Goal: Task Accomplishment & Management: Use online tool/utility

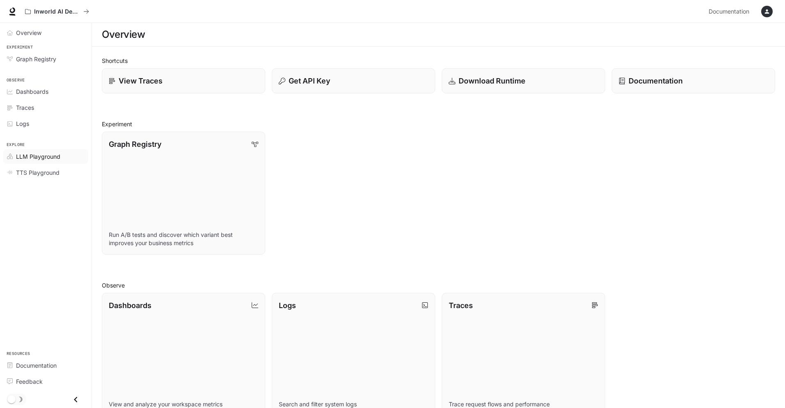
click at [47, 152] on span "LLM Playground" at bounding box center [38, 156] width 44 height 9
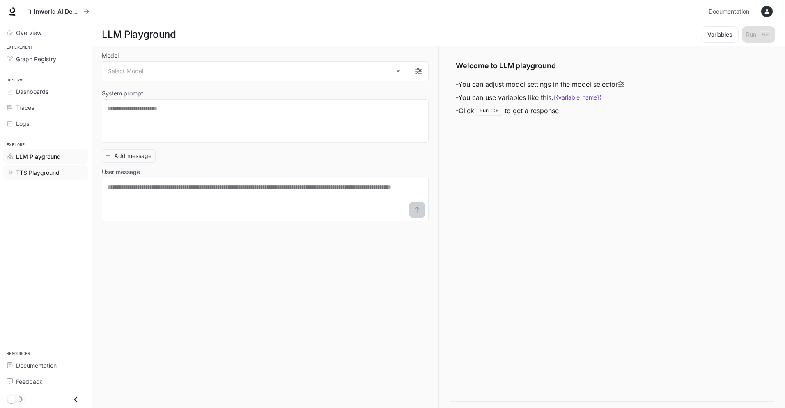
click at [48, 177] on link "TTS Playground" at bounding box center [45, 172] width 85 height 14
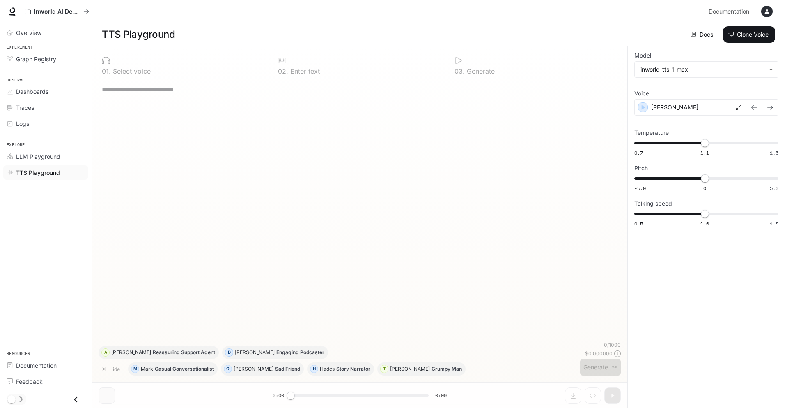
click at [113, 83] on div "* ​" at bounding box center [360, 89] width 516 height 20
click at [29, 90] on span "Dashboards" at bounding box center [32, 91] width 32 height 9
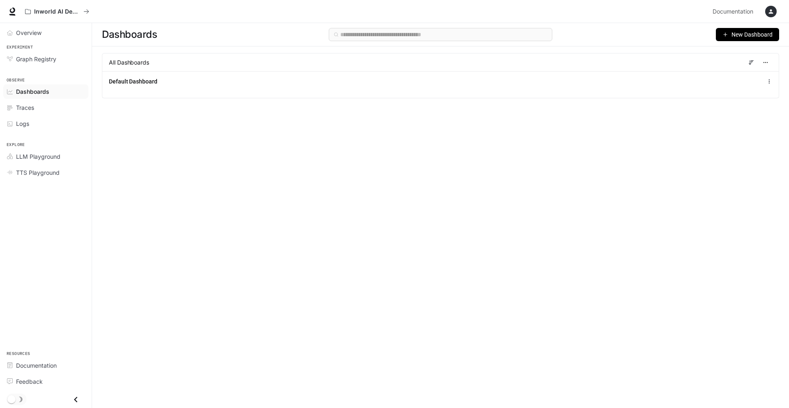
click at [769, 9] on icon "button" at bounding box center [770, 11] width 7 height 7
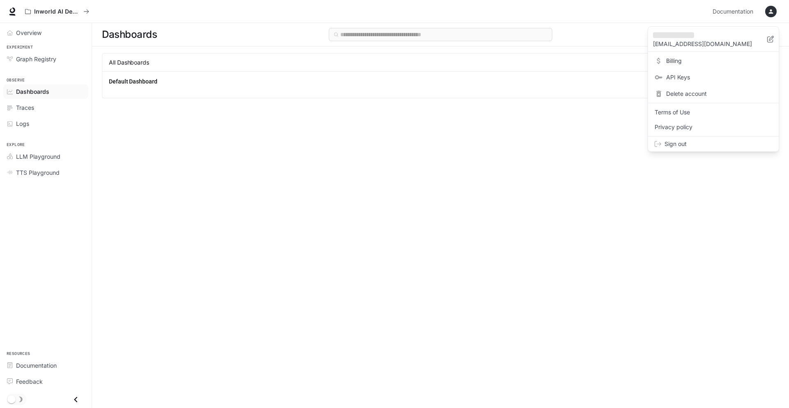
click at [35, 10] on div at bounding box center [394, 204] width 789 height 408
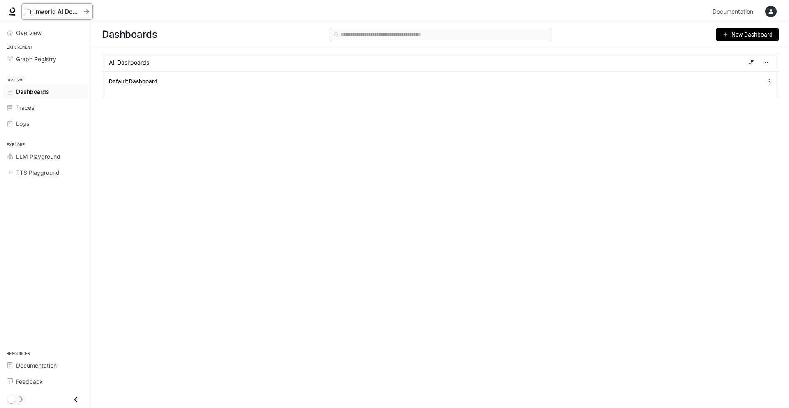
click at [43, 10] on p "Inworld AI Demos" at bounding box center [57, 11] width 46 height 7
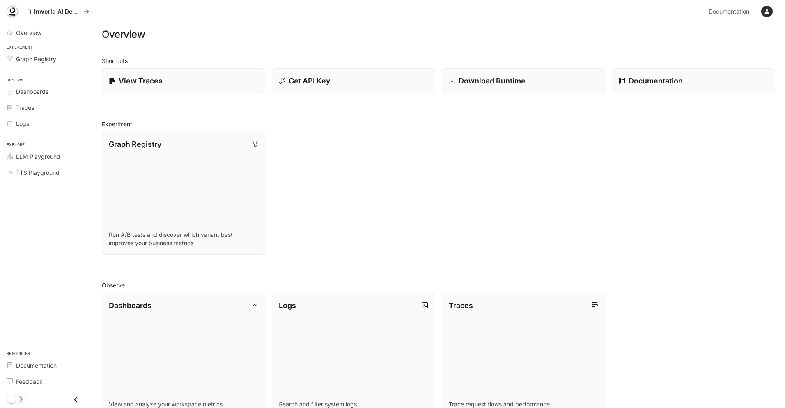
click at [9, 8] on icon at bounding box center [12, 11] width 8 height 8
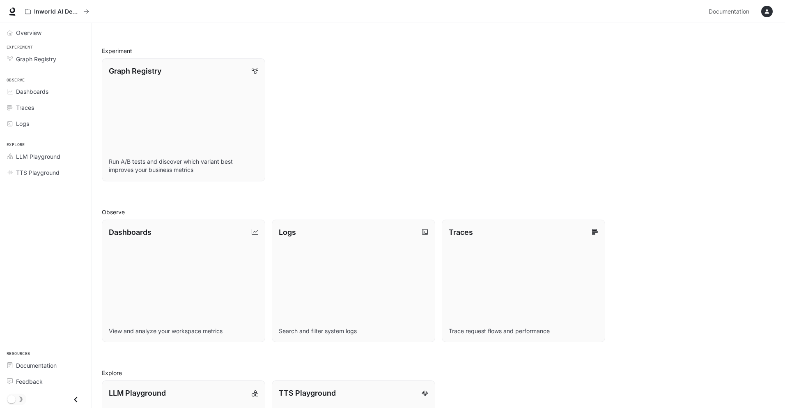
scroll to position [178, 0]
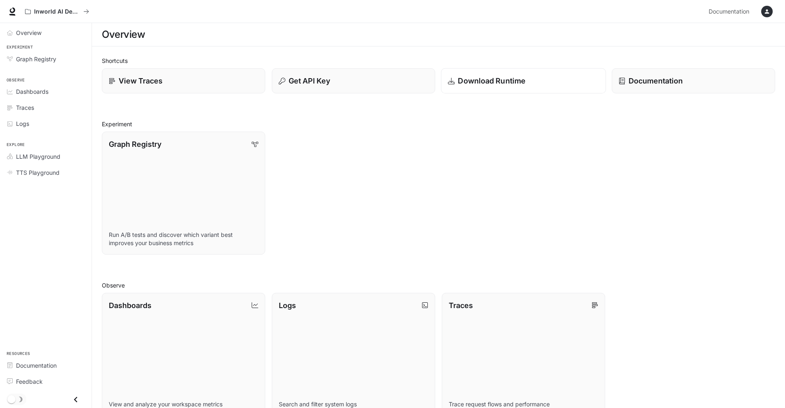
click at [478, 75] on p "Download Runtime" at bounding box center [492, 80] width 68 height 11
click at [32, 160] on span "LLM Playground" at bounding box center [38, 156] width 44 height 9
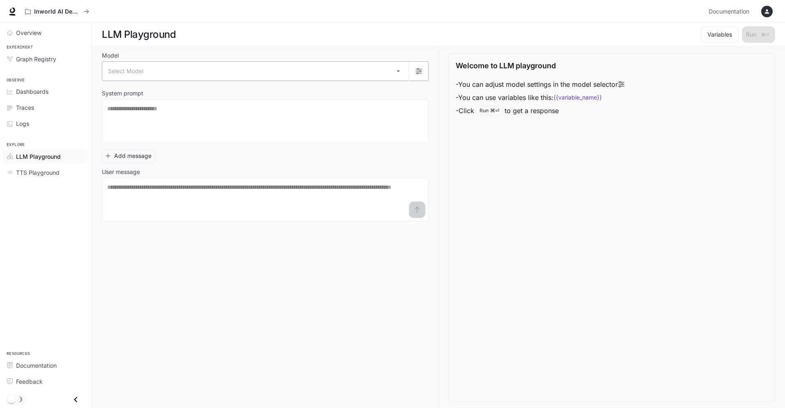
click at [146, 69] on body "Skip to main content Inworld AI Demos Documentation Documentation Portal Overvi…" at bounding box center [392, 204] width 785 height 408
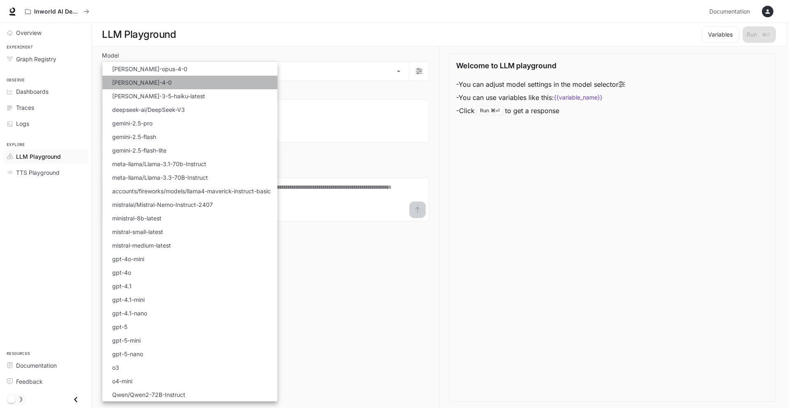
click at [133, 78] on p "claude-sonnet-4-0" at bounding box center [142, 82] width 60 height 9
type input "**********"
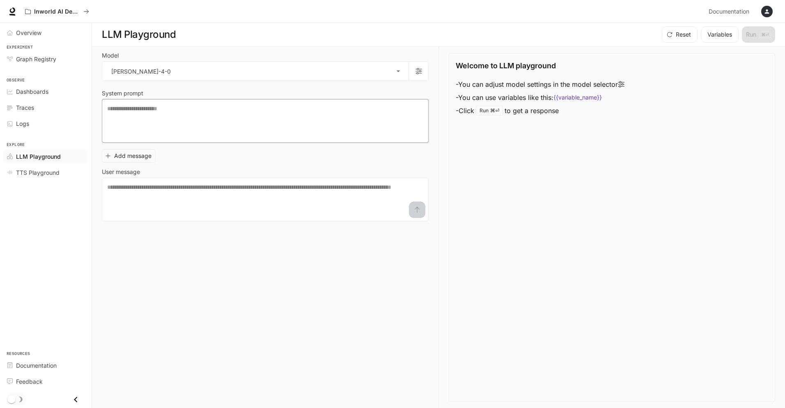
click at [143, 122] on textarea at bounding box center [265, 120] width 316 height 33
type textarea "**********"
click at [242, 299] on div "**********" at bounding box center [270, 226] width 337 height 361
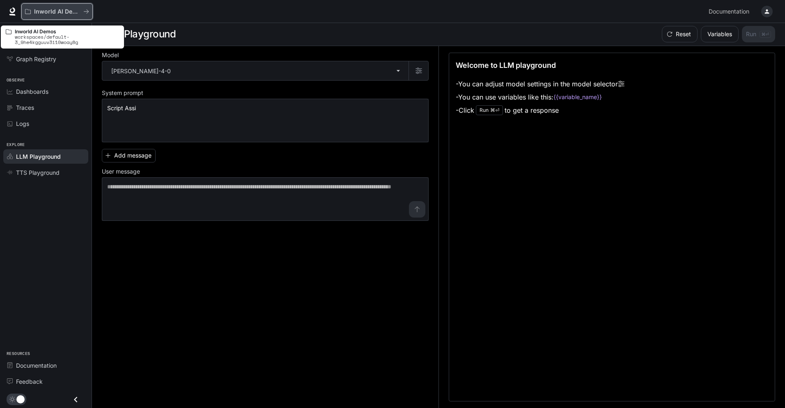
click at [29, 13] on icon "All workspaces" at bounding box center [28, 12] width 6 height 6
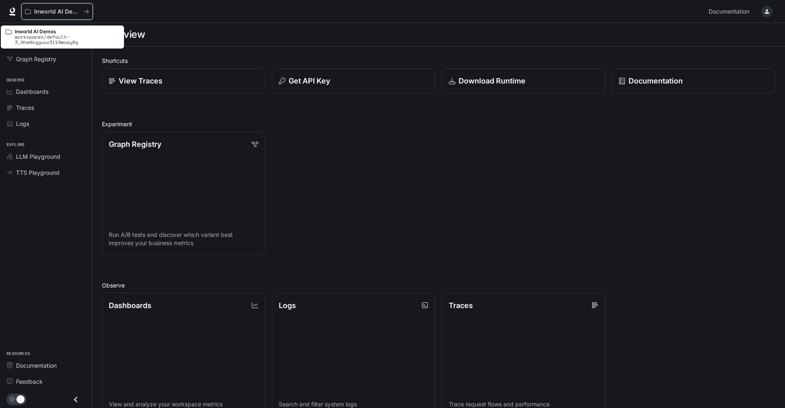
click at [29, 13] on icon "All workspaces" at bounding box center [28, 12] width 6 height 6
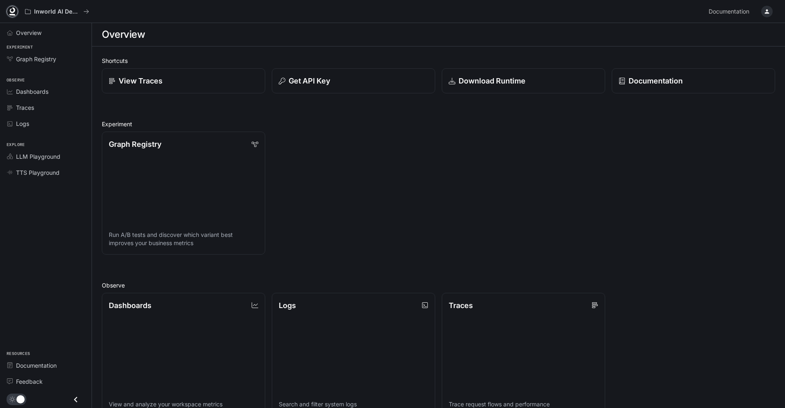
click at [11, 12] on icon at bounding box center [12, 10] width 5 height 6
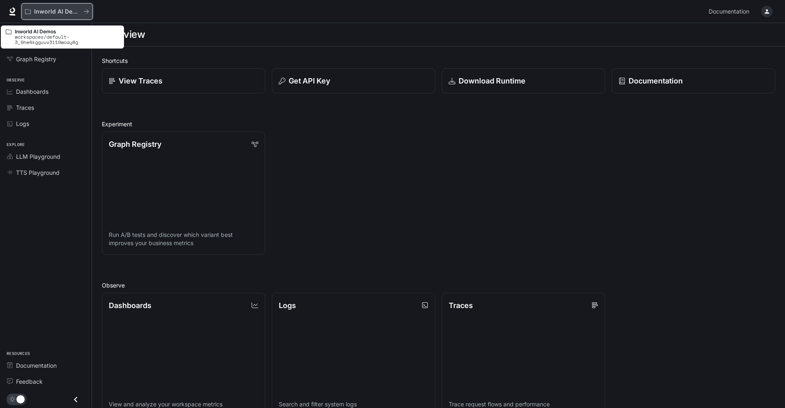
click at [90, 15] on button "Inworld AI Demos" at bounding box center [56, 11] width 71 height 16
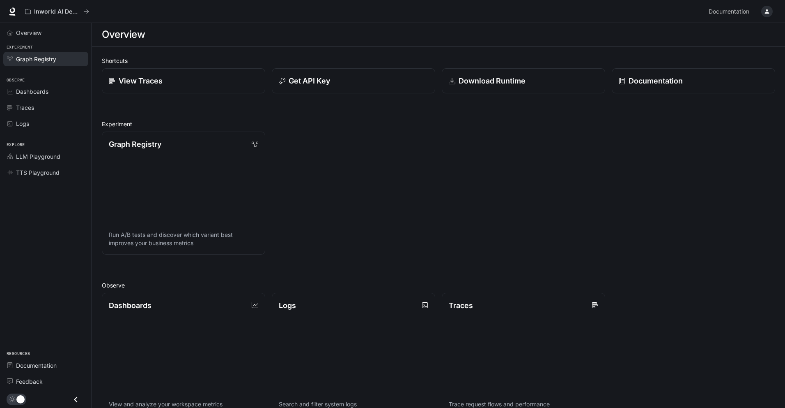
click at [35, 62] on span "Graph Registry" at bounding box center [36, 59] width 40 height 9
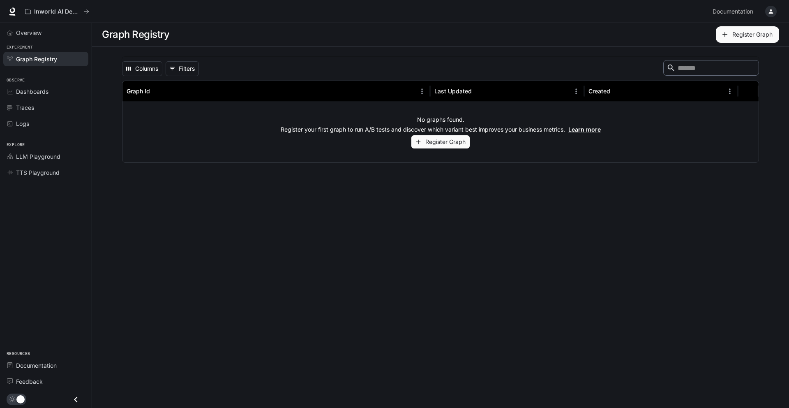
click at [32, 43] on div "Experiment Graph Registry" at bounding box center [46, 55] width 92 height 26
click at [25, 37] on link "Overview" at bounding box center [45, 32] width 85 height 14
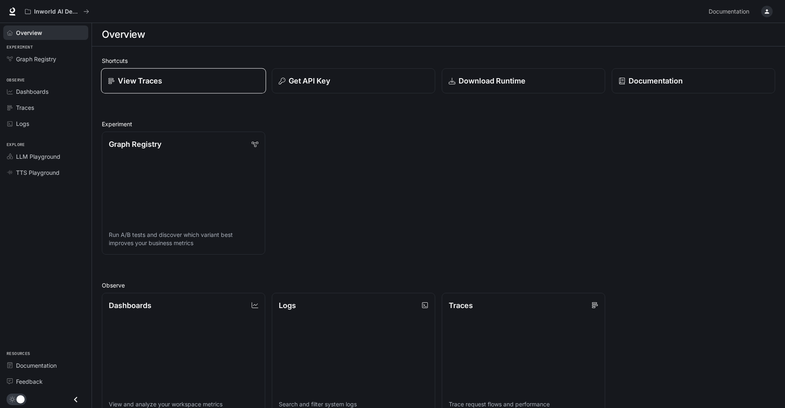
click at [189, 84] on div "View Traces" at bounding box center [183, 80] width 151 height 11
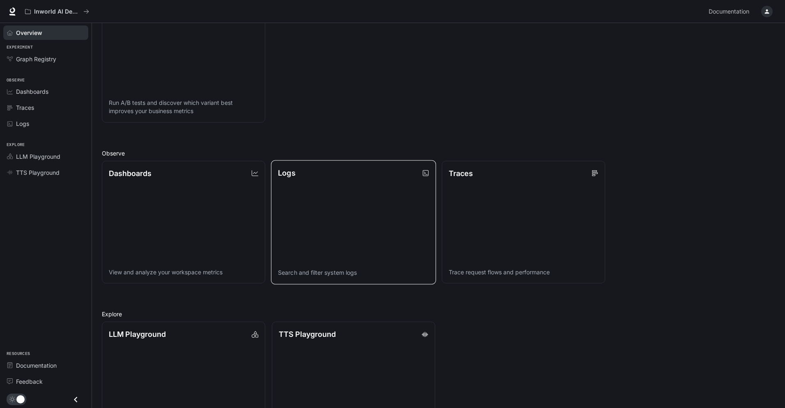
scroll to position [127, 0]
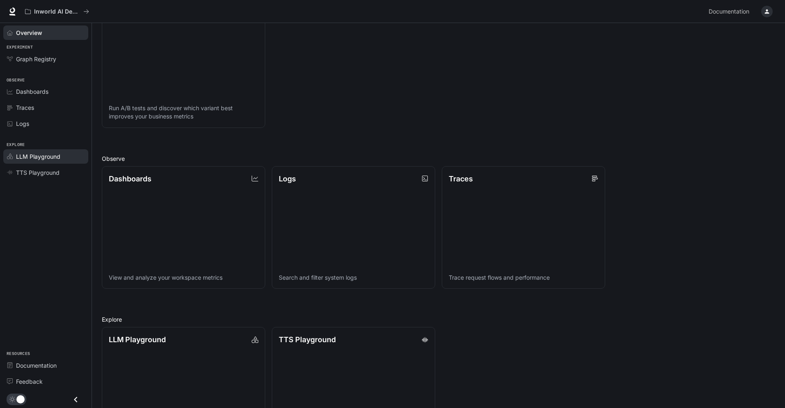
click at [32, 152] on span "LLM Playground" at bounding box center [38, 156] width 44 height 9
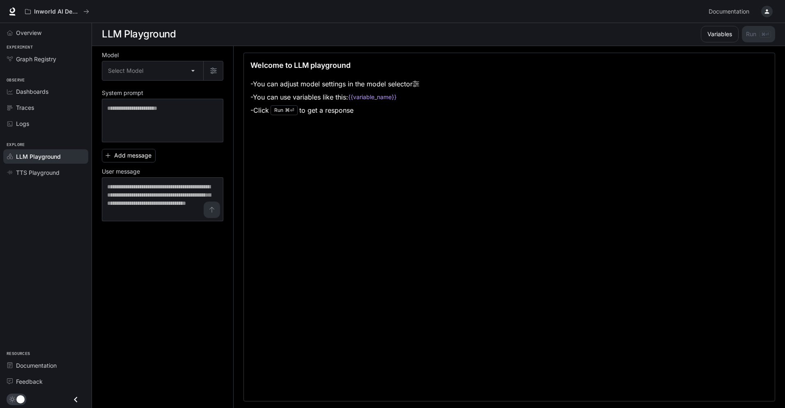
scroll to position [0, 0]
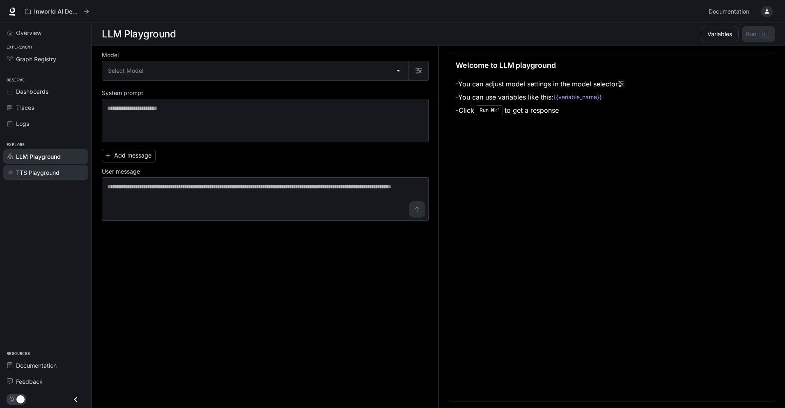
click at [31, 170] on span "TTS Playground" at bounding box center [38, 172] width 44 height 9
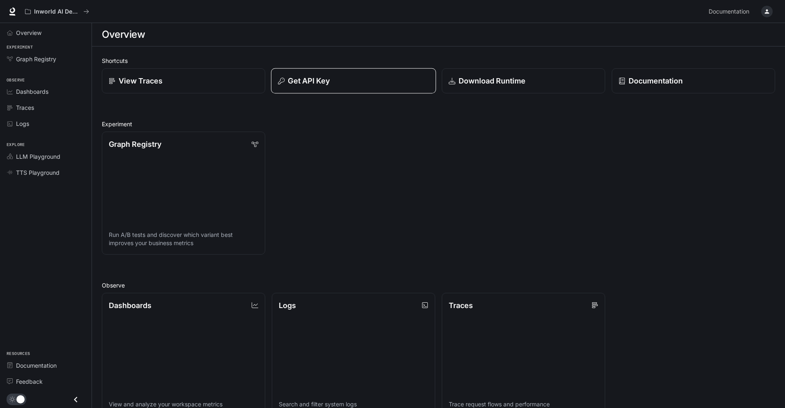
click at [371, 85] on div "Get API Key" at bounding box center [353, 80] width 151 height 11
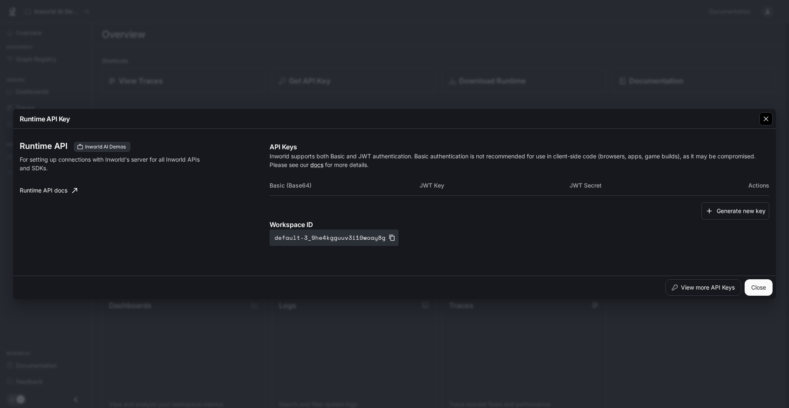
click at [764, 114] on div "button" at bounding box center [765, 118] width 13 height 13
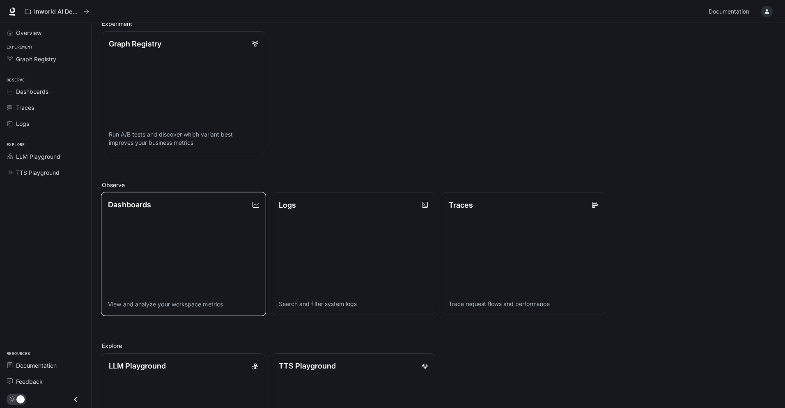
scroll to position [175, 0]
